Goal: Task Accomplishment & Management: Use online tool/utility

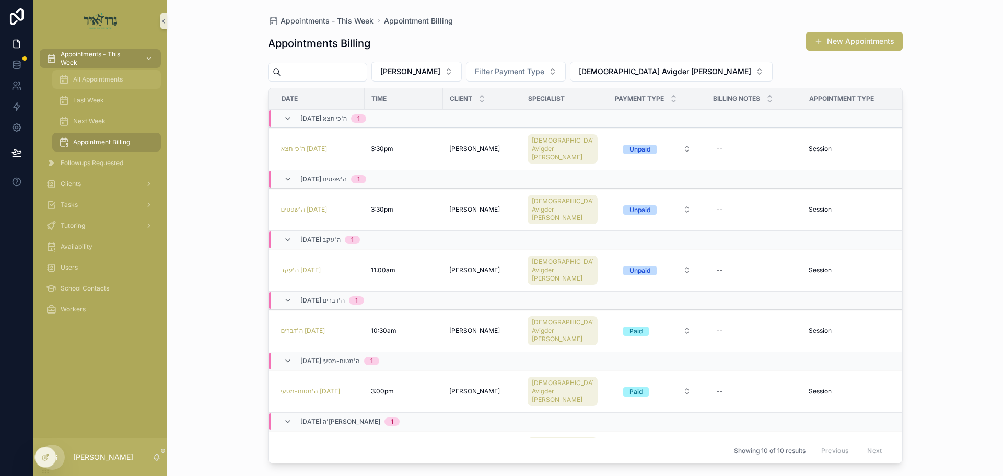
click at [115, 77] on span "All Appointments" at bounding box center [98, 79] width 50 height 8
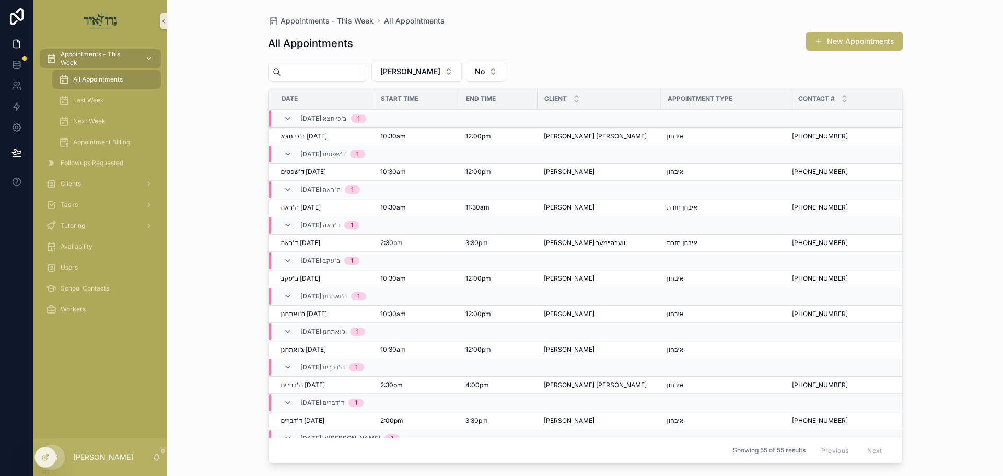
click at [101, 64] on span "Appointments - This Week" at bounding box center [99, 58] width 76 height 17
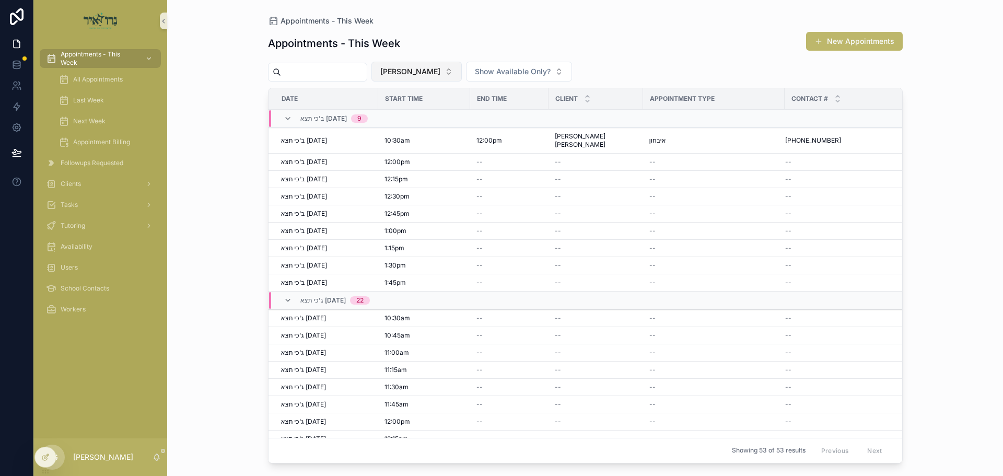
click at [441, 69] on span "[PERSON_NAME]" at bounding box center [410, 71] width 60 height 10
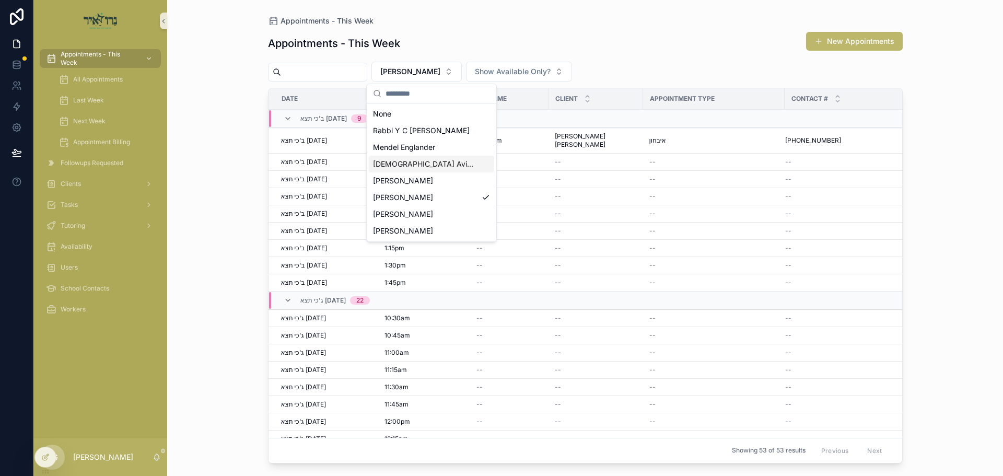
click at [412, 166] on span "[DEMOGRAPHIC_DATA] Avigder [PERSON_NAME]" at bounding box center [425, 164] width 105 height 10
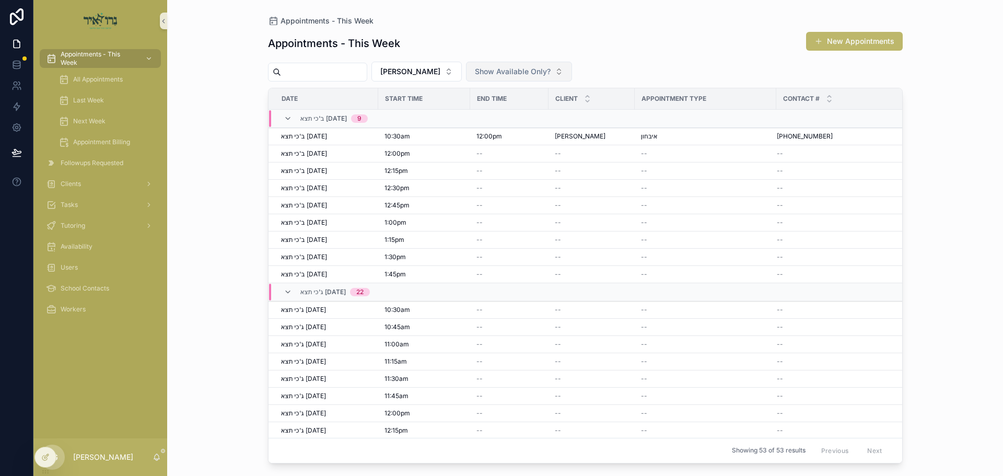
drag, startPoint x: 488, startPoint y: 68, endPoint x: 481, endPoint y: 70, distance: 6.5
click at [488, 68] on span "Show Available Only?" at bounding box center [513, 71] width 76 height 10
click at [447, 72] on button "[PERSON_NAME]" at bounding box center [417, 72] width 90 height 20
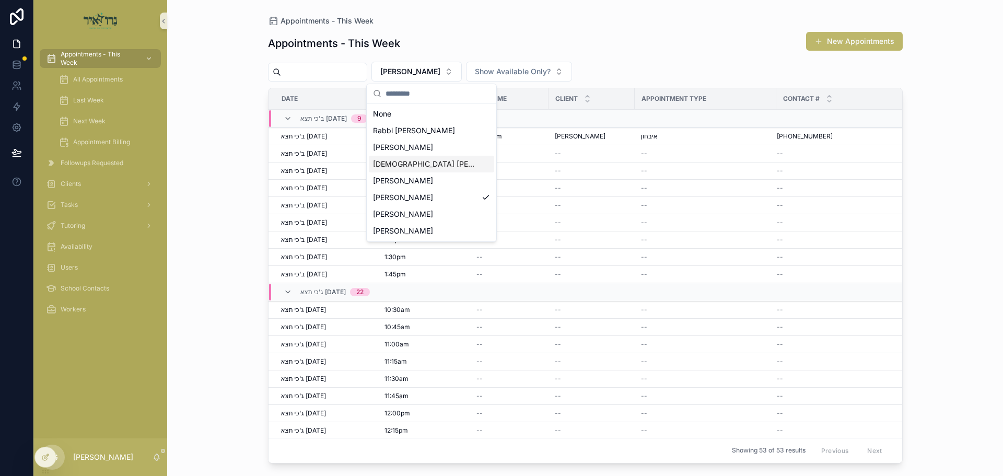
click at [413, 160] on span "[DEMOGRAPHIC_DATA] Avigder [PERSON_NAME]" at bounding box center [425, 164] width 105 height 10
